Goal: Task Accomplishment & Management: Understand process/instructions

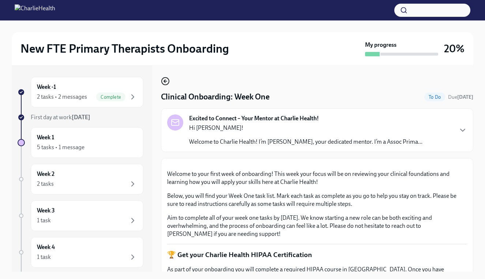
click at [163, 78] on icon "button" at bounding box center [165, 81] width 9 height 9
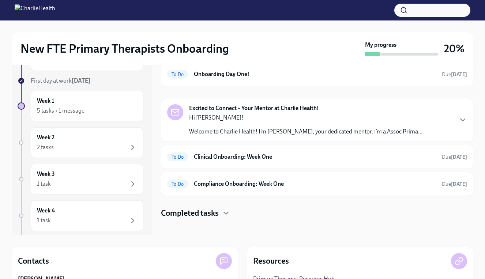
scroll to position [59, 0]
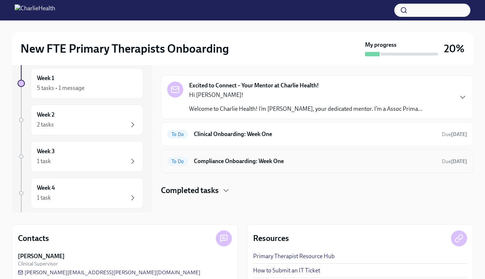
click at [275, 161] on h6 "Compliance Onboarding: Week One" at bounding box center [315, 161] width 242 height 8
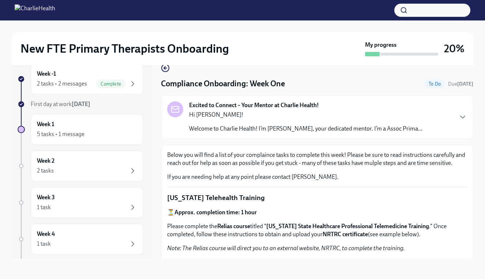
click at [166, 63] on div "New FTE Primary Therapists Onboarding My progress 20%" at bounding box center [243, 48] width 462 height 33
click at [166, 70] on icon "button" at bounding box center [165, 68] width 9 height 9
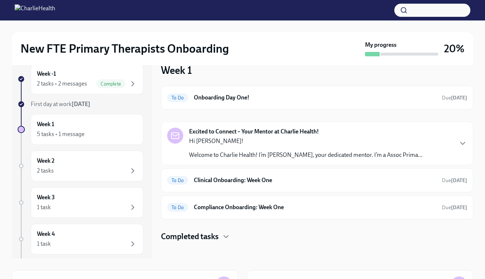
scroll to position [1, 0]
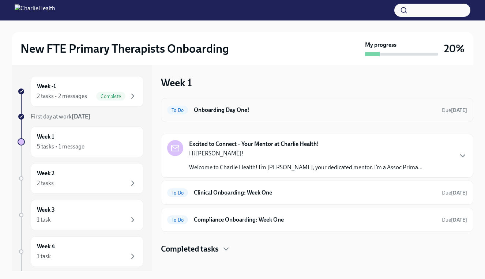
click at [255, 114] on h6 "Onboarding Day One!" at bounding box center [315, 110] width 242 height 8
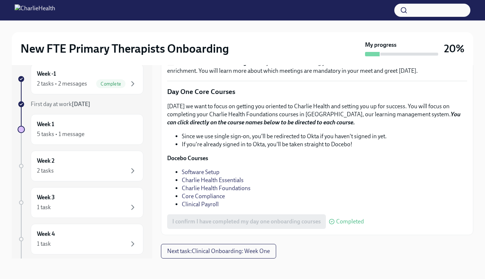
scroll to position [893, 0]
click at [75, 134] on div "5 tasks • 1 message" at bounding box center [61, 134] width 48 height 8
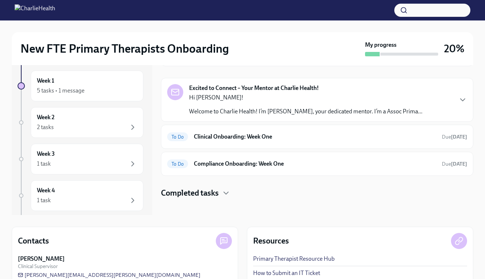
scroll to position [76, 0]
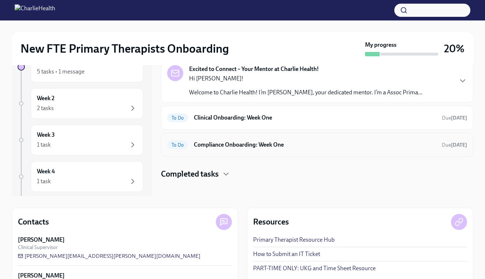
click at [287, 141] on h6 "Compliance Onboarding: Week One" at bounding box center [315, 145] width 242 height 8
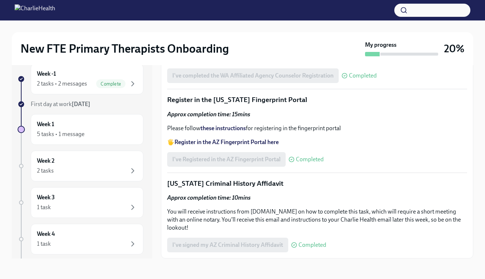
scroll to position [855, 0]
